Goal: Transaction & Acquisition: Purchase product/service

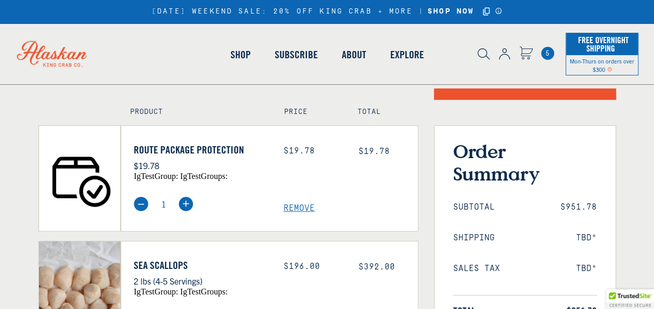
scroll to position [69, 0]
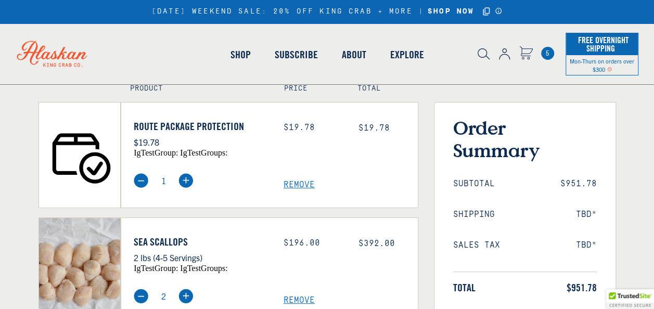
select select "40826420691023"
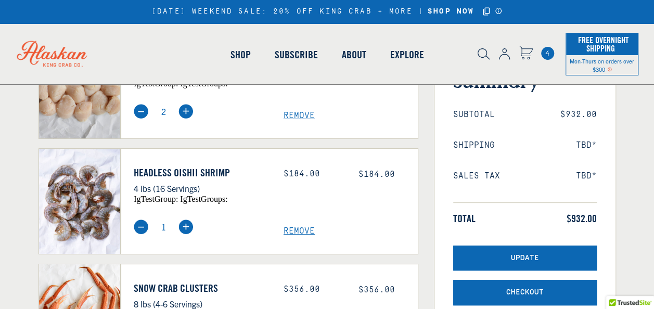
select select "40826420691023"
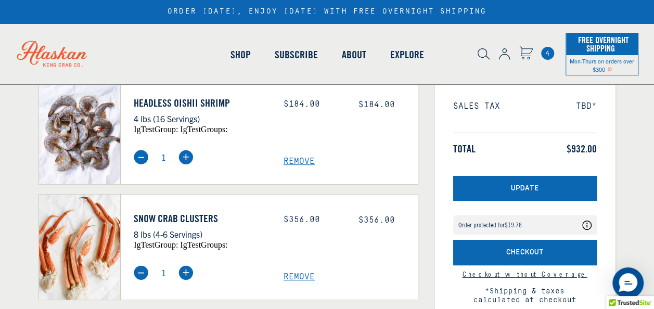
scroll to position [138, 0]
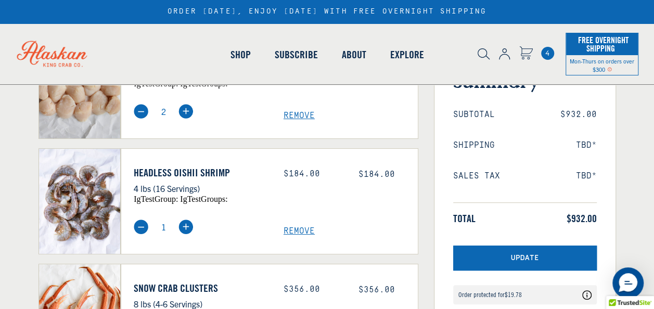
click at [136, 234] on img at bounding box center [141, 227] width 15 height 15
click at [163, 179] on link "Headless Oishii Shrimp" at bounding box center [201, 172] width 134 height 12
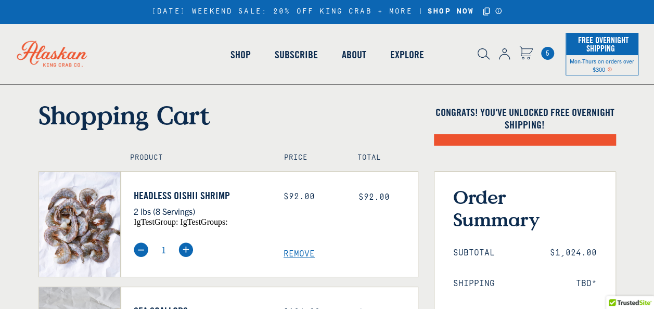
select select "40826420691023"
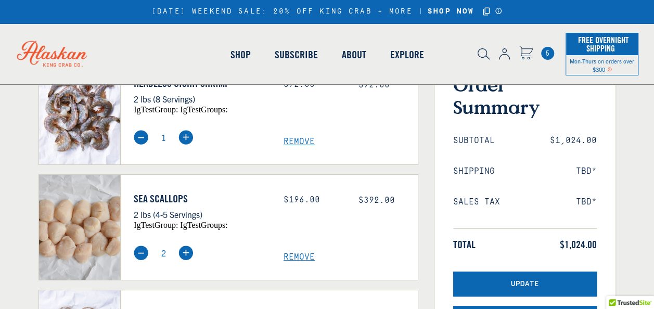
scroll to position [138, 0]
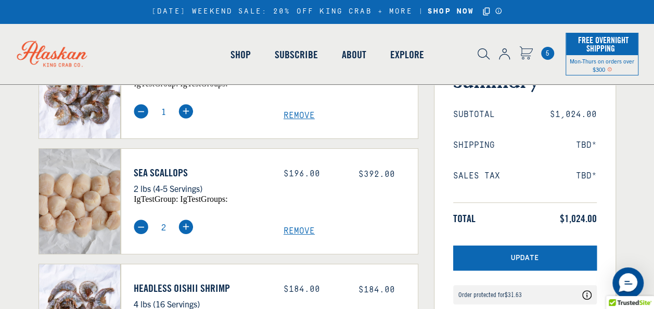
click at [144, 228] on img at bounding box center [141, 227] width 15 height 15
type input "1"
click at [144, 228] on img at bounding box center [141, 227] width 15 height 15
click at [139, 227] on img at bounding box center [141, 227] width 15 height 15
click at [291, 230] on span "Remove" at bounding box center [350, 231] width 134 height 10
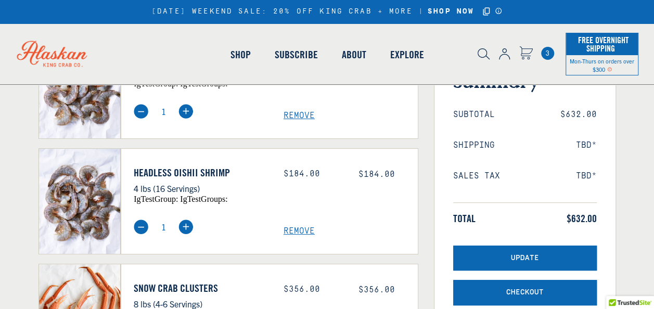
click at [291, 230] on span "Remove" at bounding box center [350, 231] width 134 height 10
select select "40826420691023"
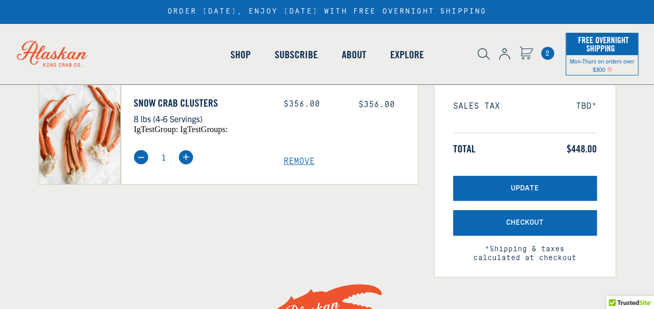
scroll to position [277, 0]
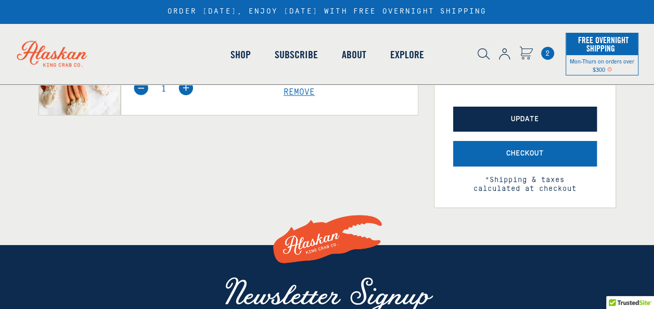
click at [518, 120] on span "Update" at bounding box center [525, 119] width 28 height 9
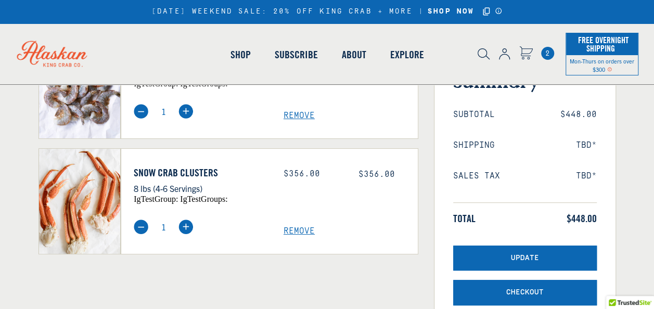
select select "40826420691023"
click at [186, 226] on img at bounding box center [185, 227] width 15 height 15
type input "2"
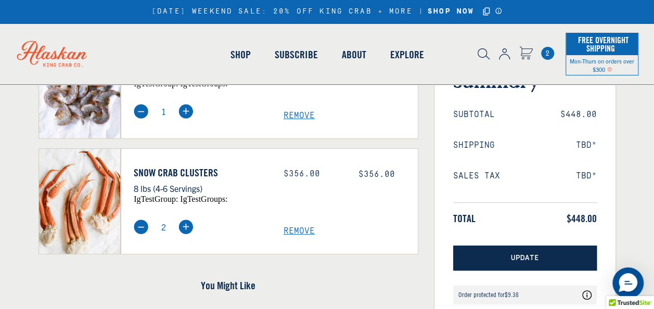
click at [495, 260] on button "Update" at bounding box center [525, 258] width 144 height 25
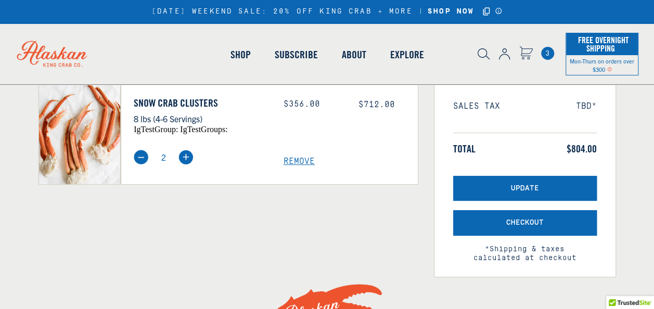
select select "40826420691023"
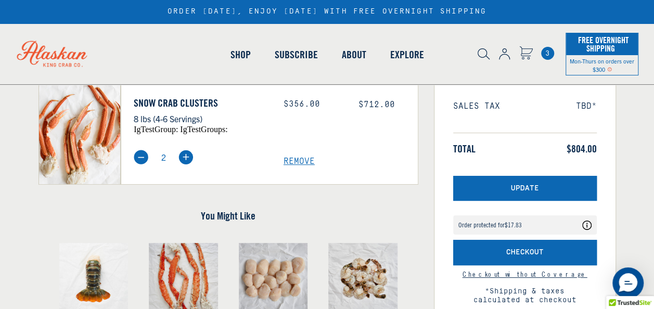
click at [142, 158] on img at bounding box center [141, 157] width 15 height 15
type input "1"
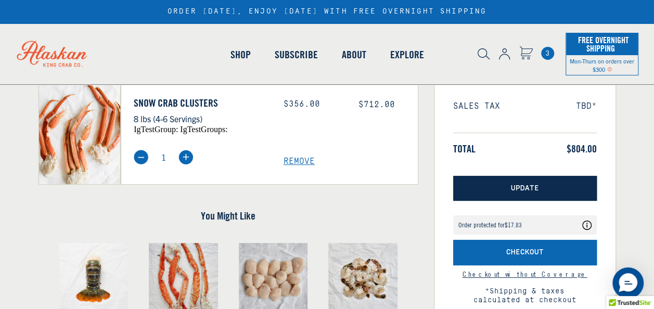
click at [498, 184] on button "Update" at bounding box center [525, 188] width 144 height 25
click at [526, 189] on span "Update" at bounding box center [525, 188] width 28 height 9
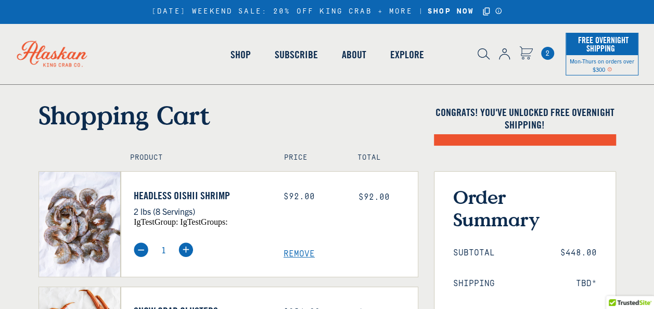
select select "40826420691023"
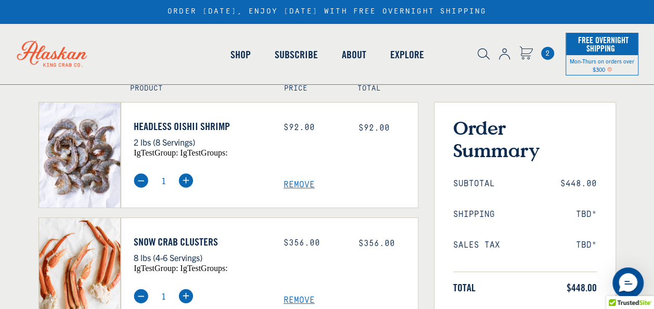
scroll to position [235, 0]
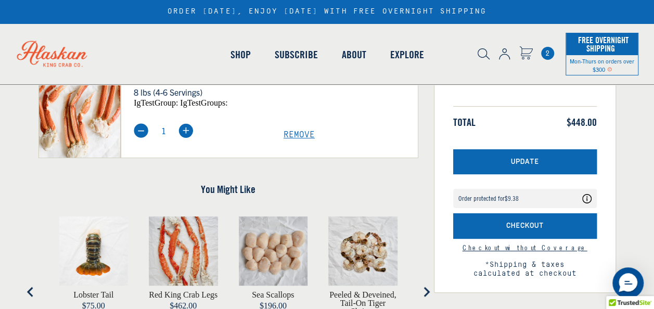
click at [527, 175] on button "Update" at bounding box center [525, 161] width 144 height 25
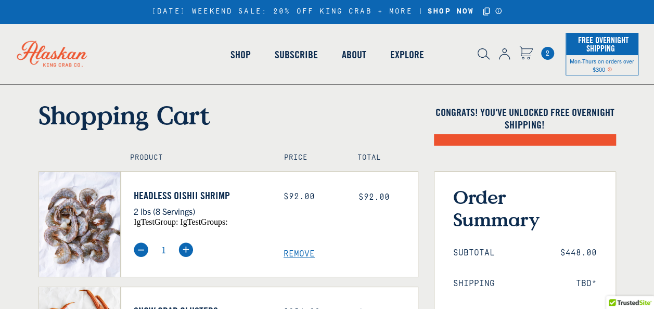
select select "40826420691023"
